Goal: Task Accomplishment & Management: Use online tool/utility

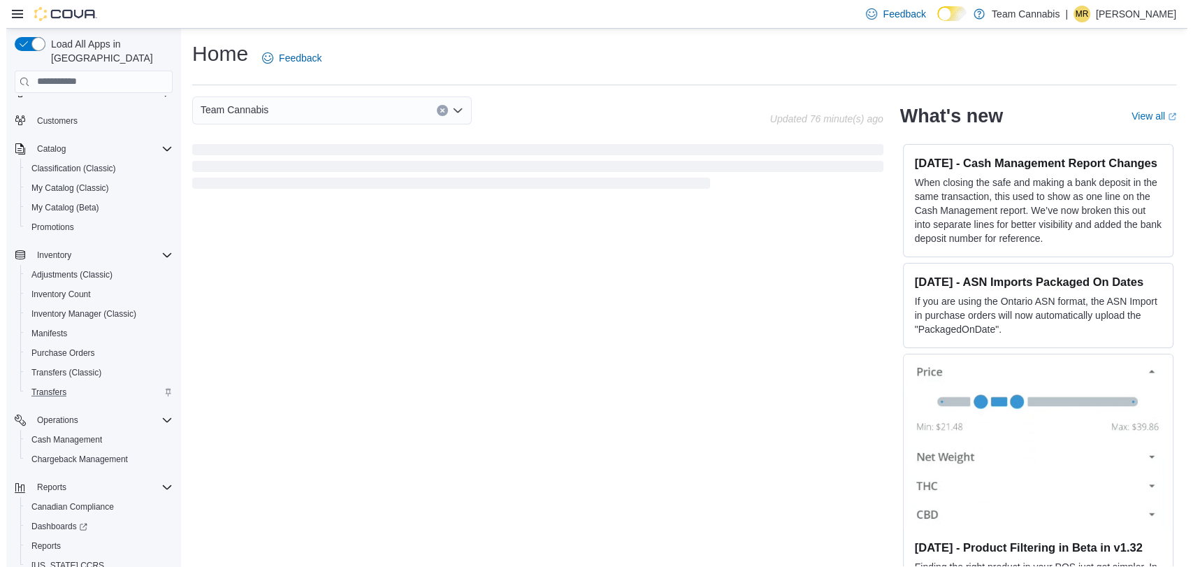
scroll to position [88, 0]
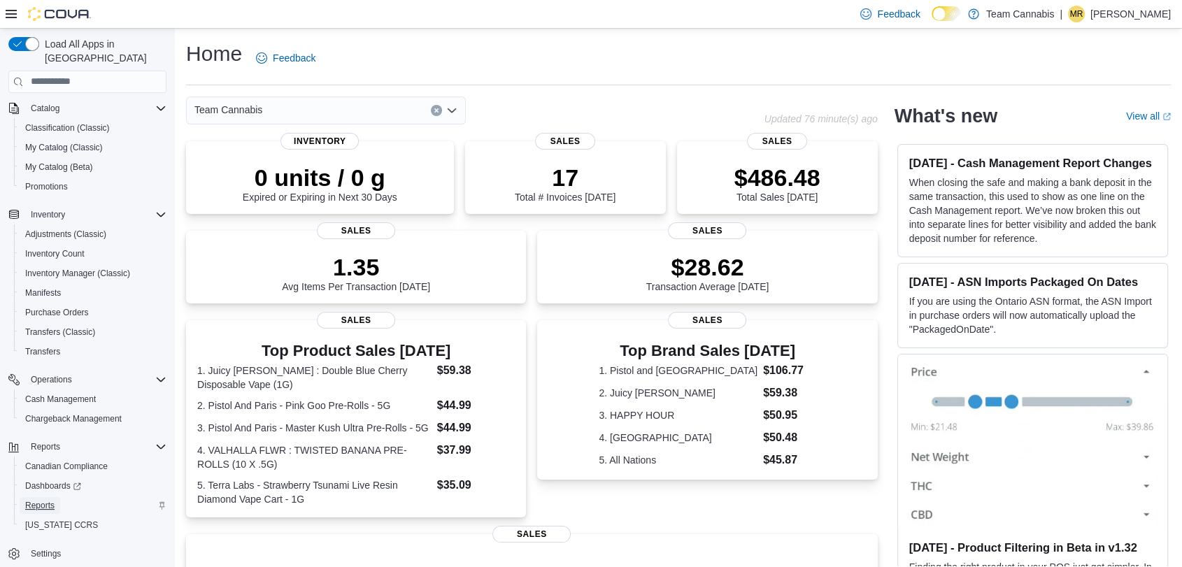
click at [32, 498] on span "Reports" at bounding box center [39, 505] width 29 height 17
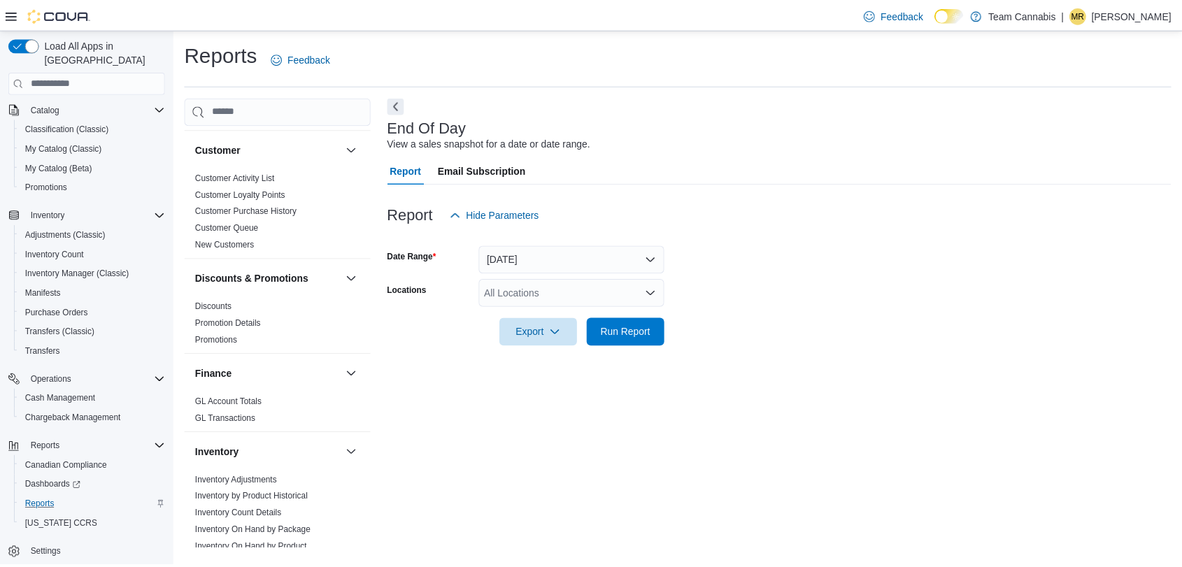
scroll to position [621, 0]
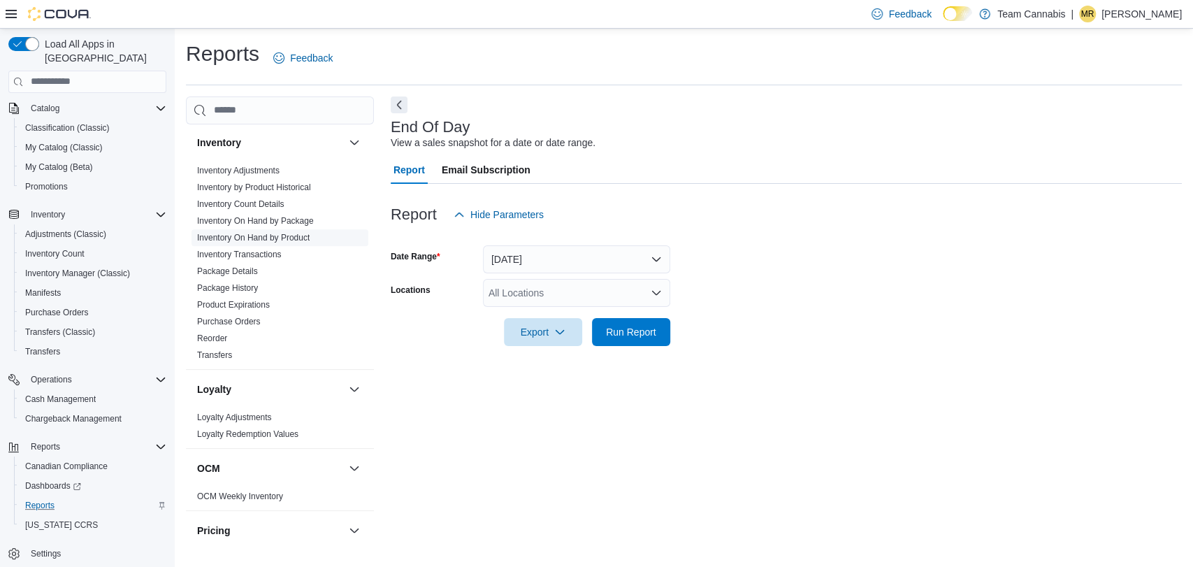
click at [274, 233] on link "Inventory On Hand by Product" at bounding box center [253, 238] width 113 height 10
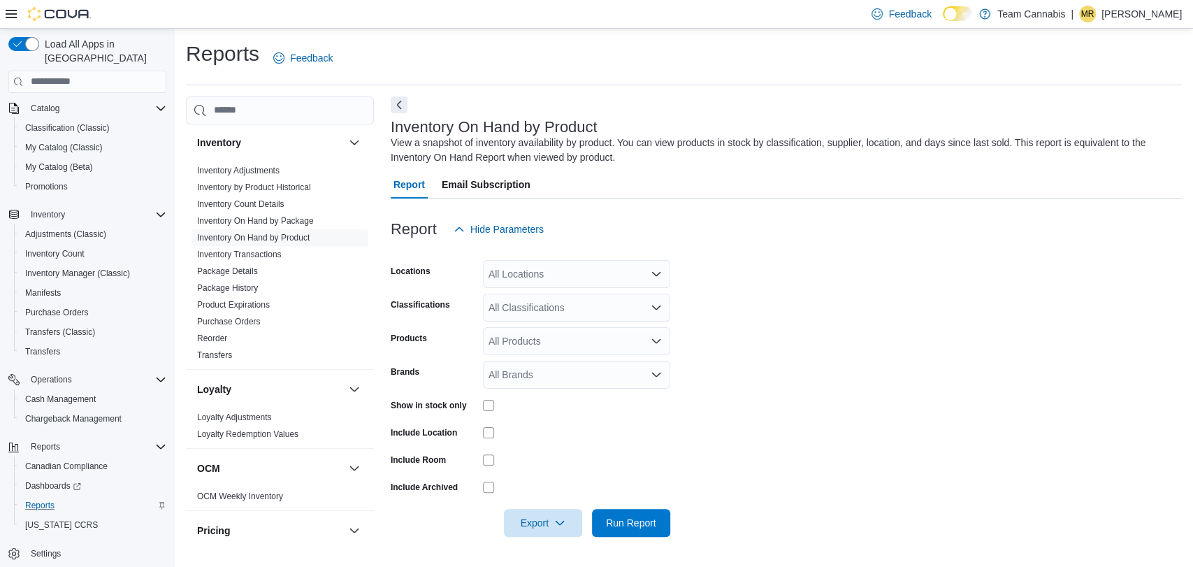
click at [561, 271] on div "All Locations" at bounding box center [576, 274] width 187 height 28
drag, startPoint x: 923, startPoint y: 287, endPoint x: 842, endPoint y: 368, distance: 115.2
click at [923, 287] on form "Locations All Locations Combo box. Selected. Combo box input. All Locations. Ty…" at bounding box center [786, 390] width 791 height 294
click at [524, 378] on div "All Brands" at bounding box center [576, 375] width 187 height 28
type input "****"
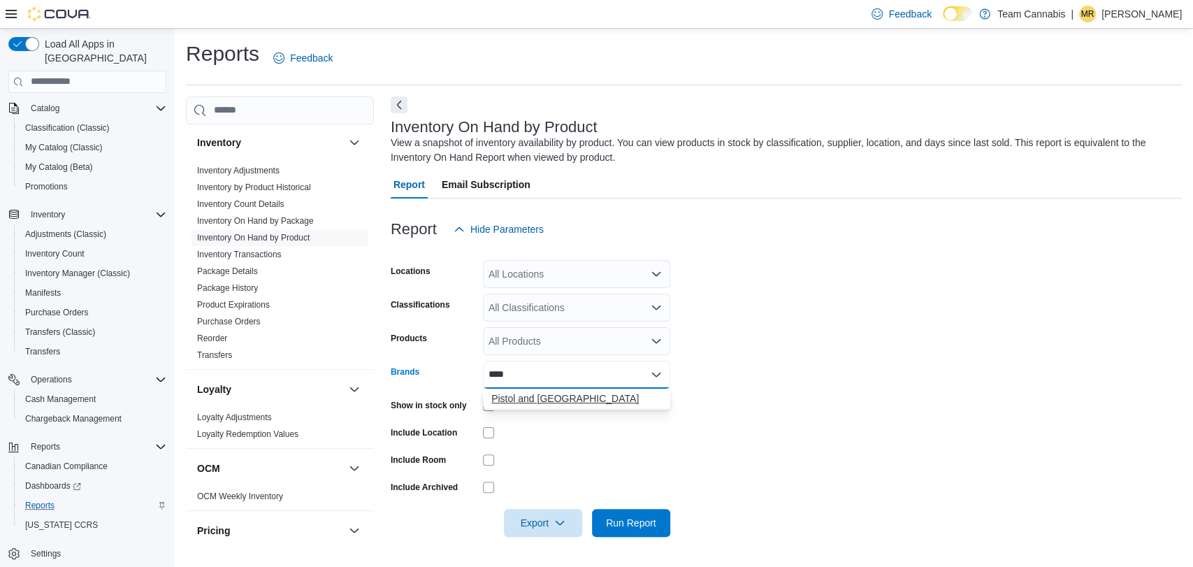
click at [531, 398] on span "Pistol and [GEOGRAPHIC_DATA]" at bounding box center [576, 399] width 171 height 14
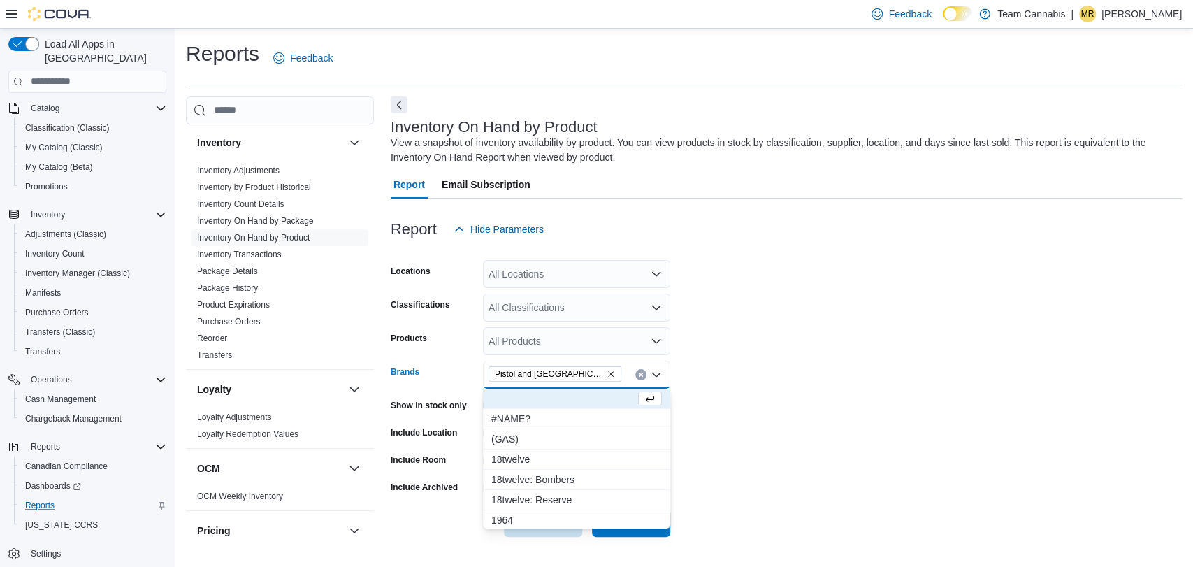
click at [780, 465] on form "Locations All Locations Classifications All Classifications Products All Produc…" at bounding box center [786, 390] width 791 height 294
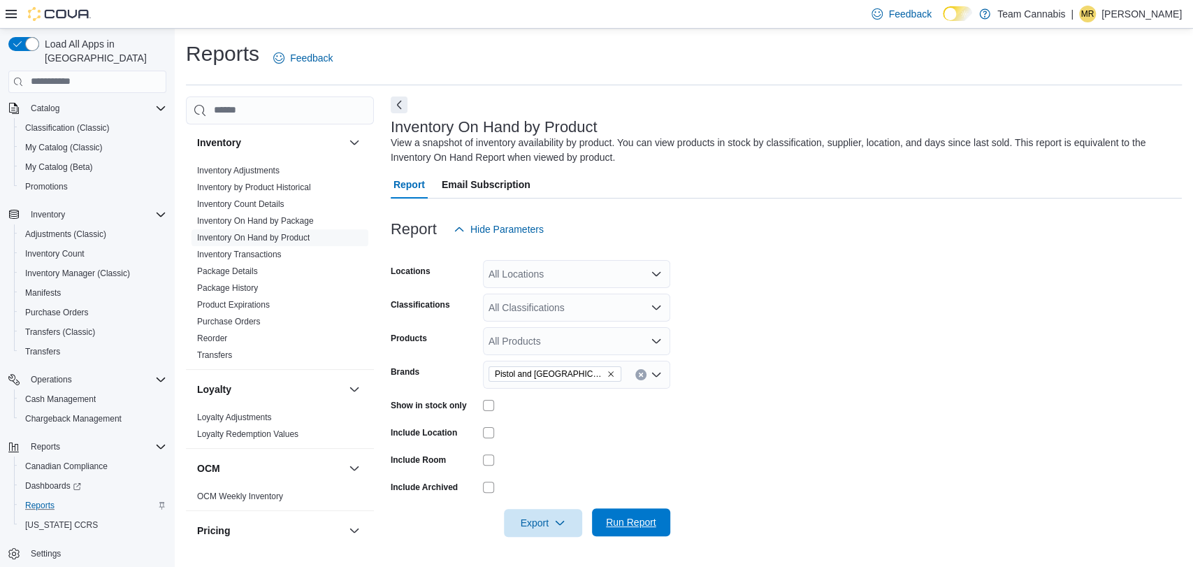
click at [636, 515] on span "Run Report" at bounding box center [632, 522] width 62 height 28
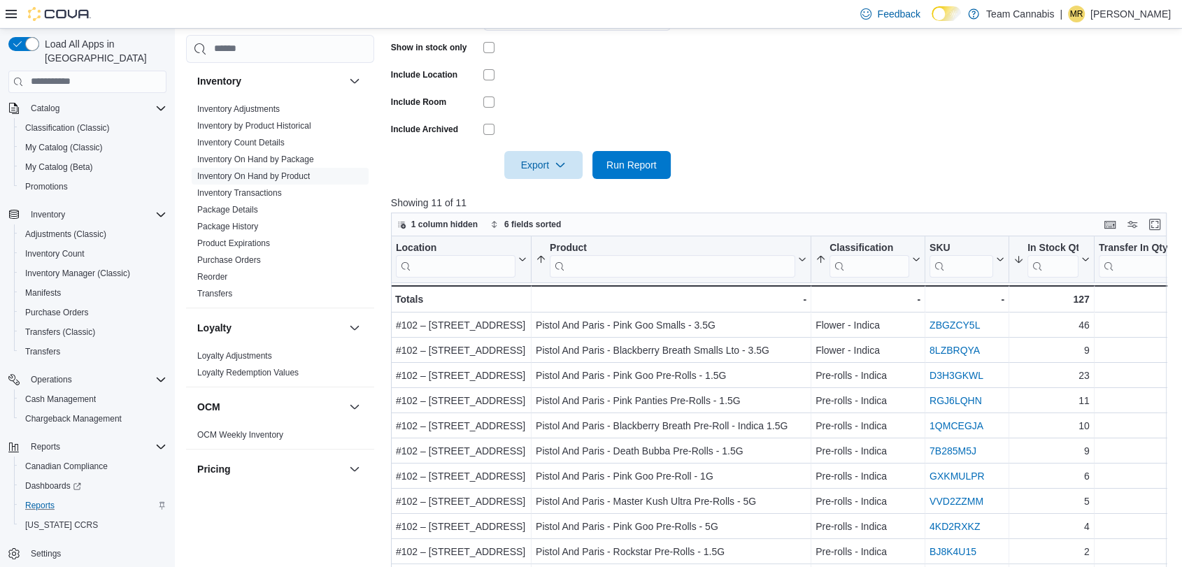
scroll to position [233, 0]
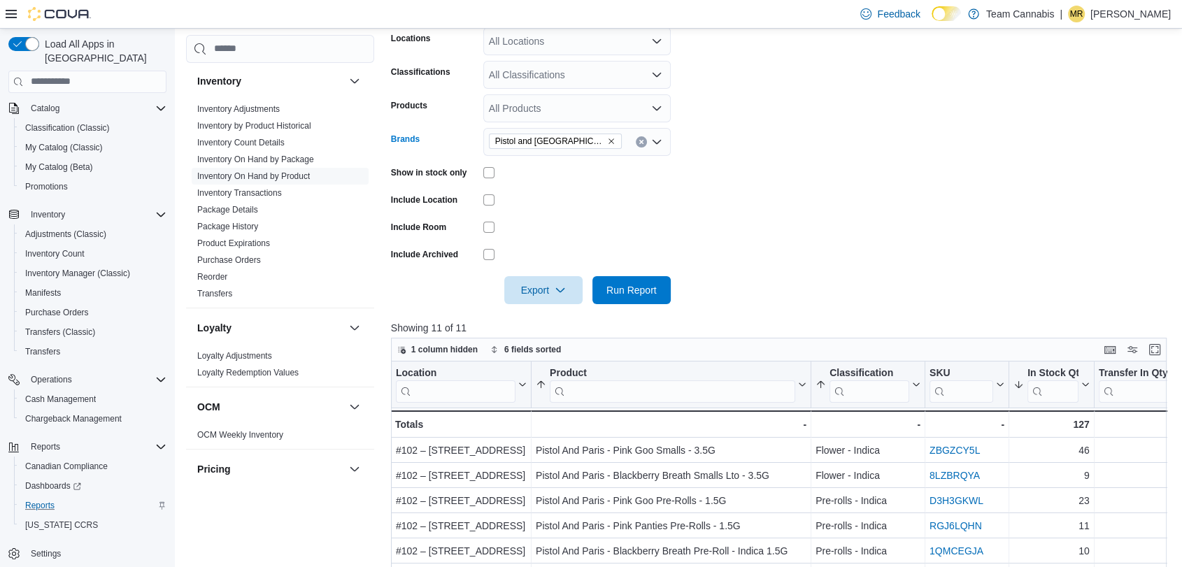
click at [644, 139] on button "Clear input" at bounding box center [640, 141] width 11 height 11
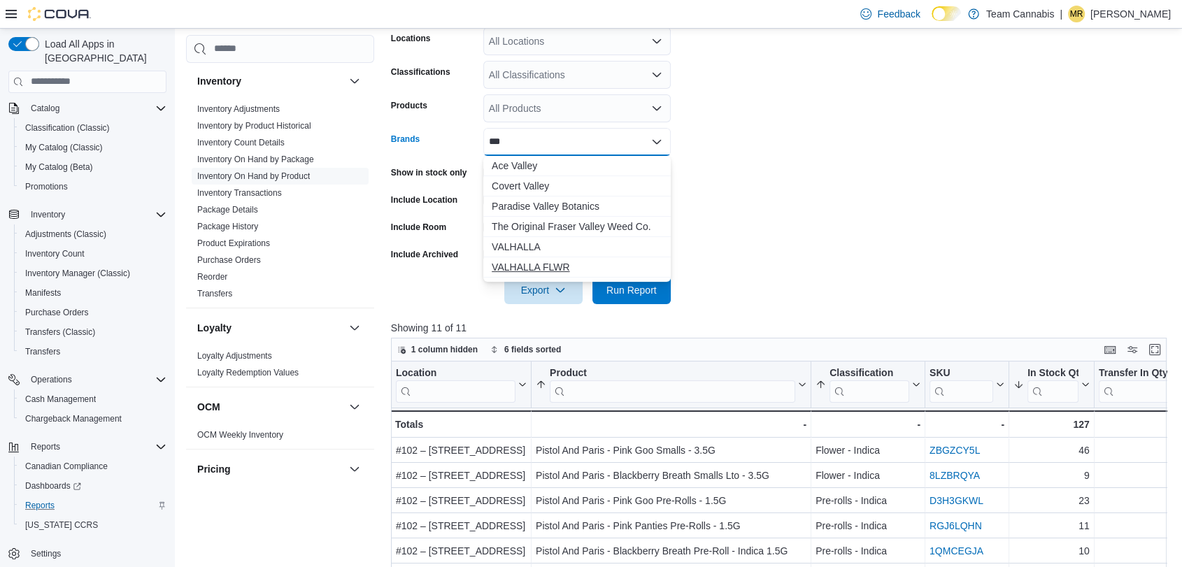
type input "***"
click at [556, 268] on span "VALHALLA FLWR" at bounding box center [576, 267] width 171 height 14
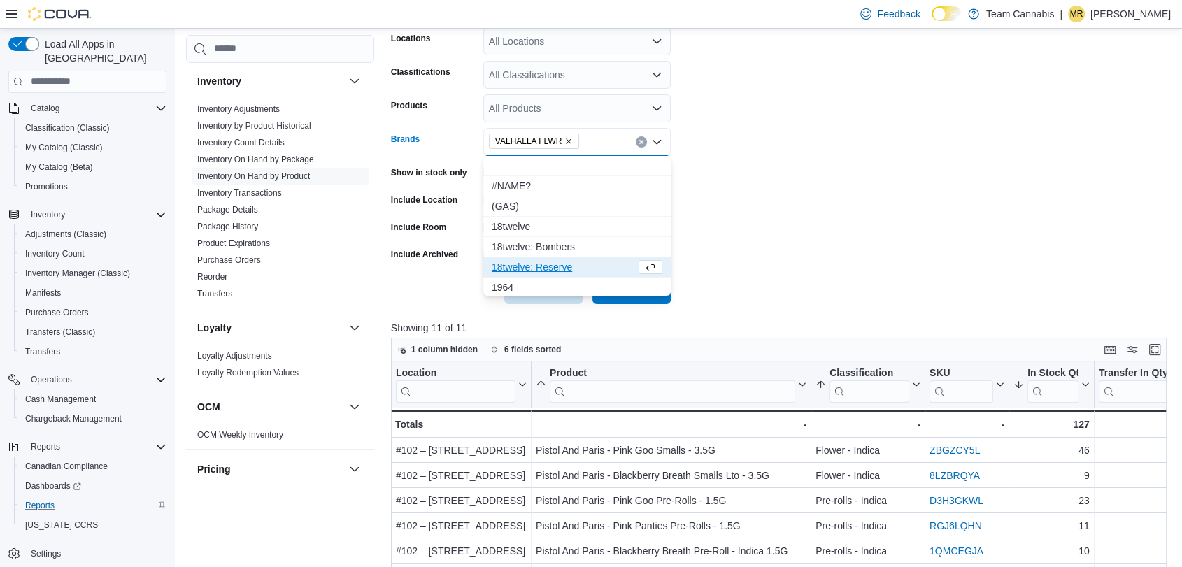
drag, startPoint x: 854, startPoint y: 272, endPoint x: 814, endPoint y: 280, distance: 40.6
click at [854, 273] on div at bounding box center [783, 270] width 784 height 11
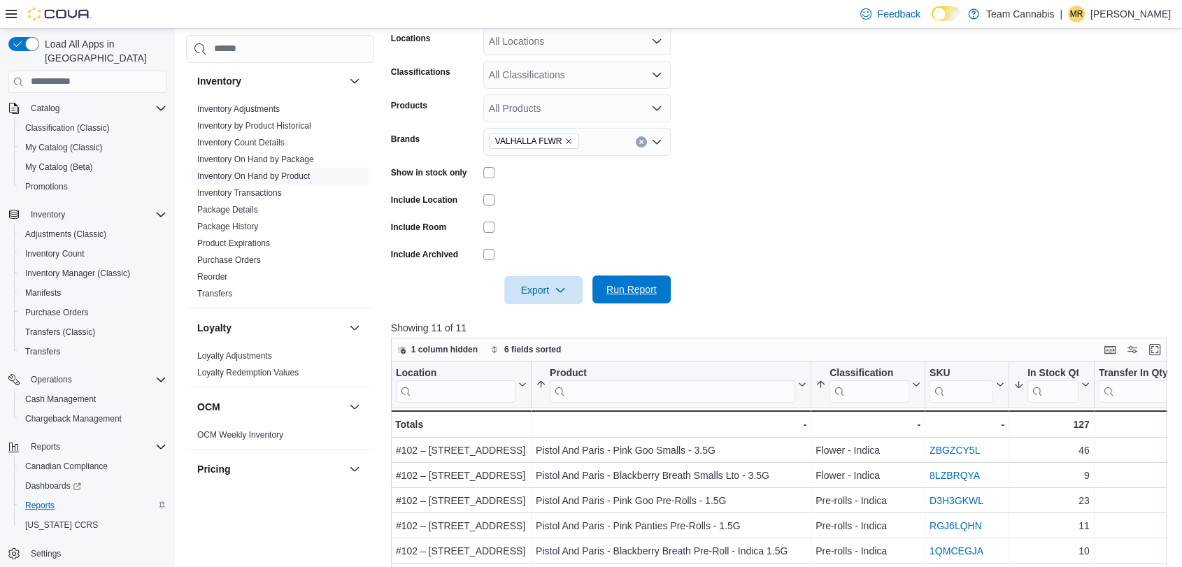
click at [633, 292] on span "Run Report" at bounding box center [631, 289] width 50 height 14
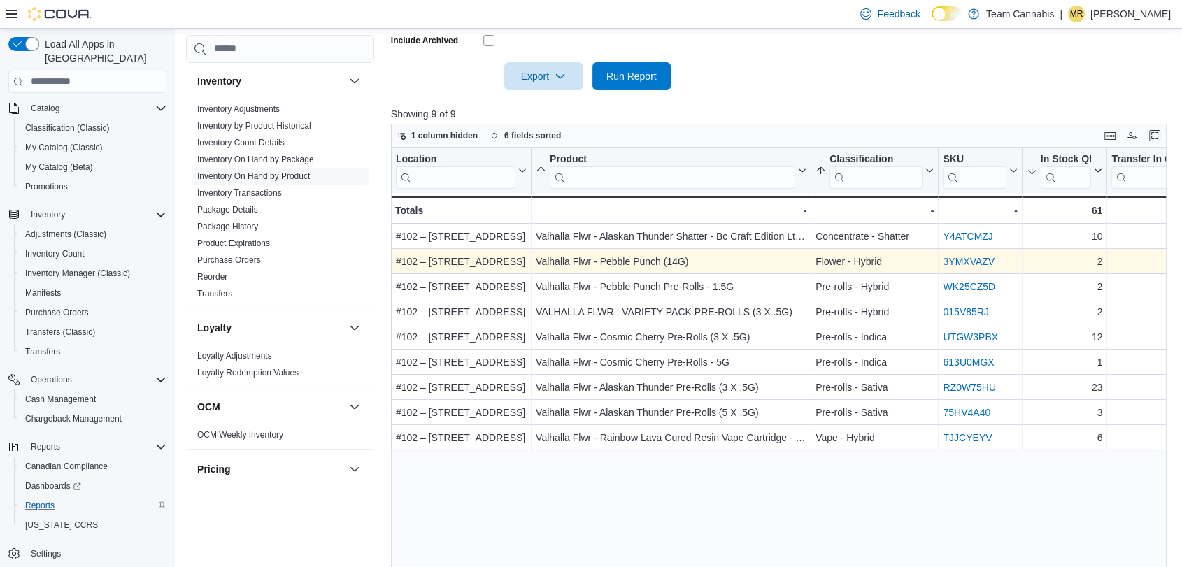
scroll to position [466, 0]
